Goal: Register for event/course

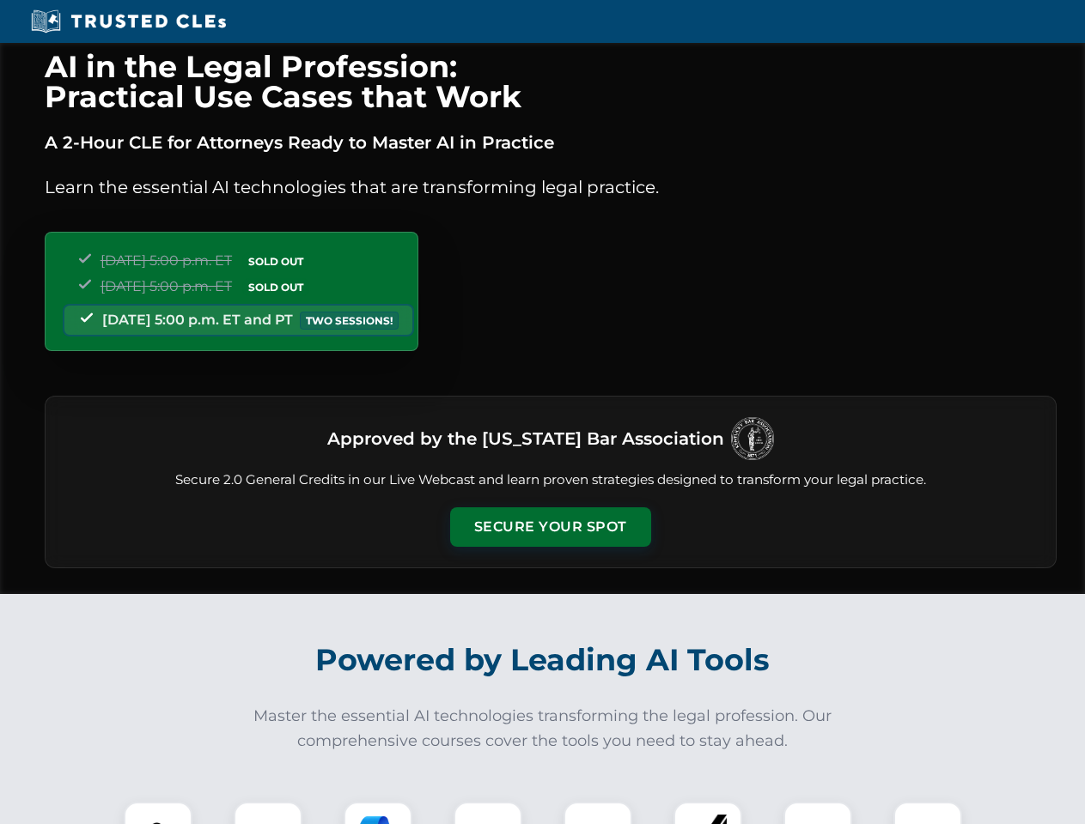
click at [550, 527] on button "Secure Your Spot" at bounding box center [550, 528] width 201 height 40
click at [158, 813] on img at bounding box center [158, 837] width 50 height 50
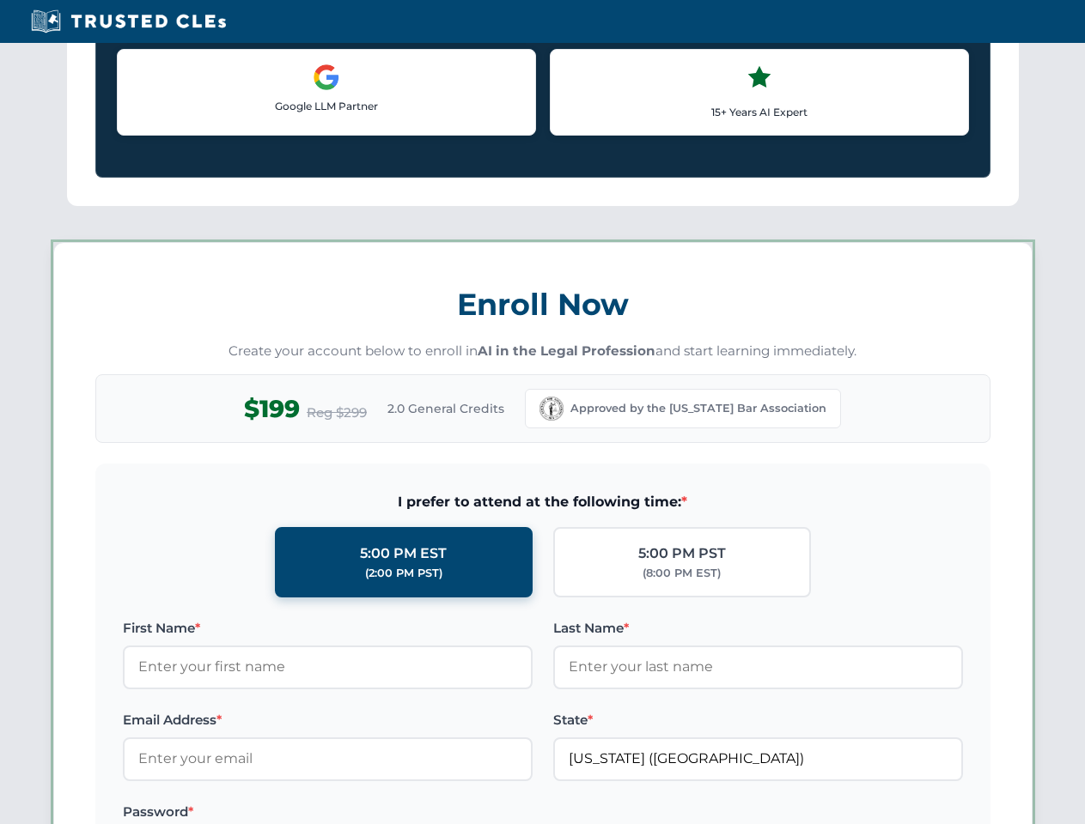
click at [378, 813] on label "Password *" at bounding box center [328, 812] width 410 height 21
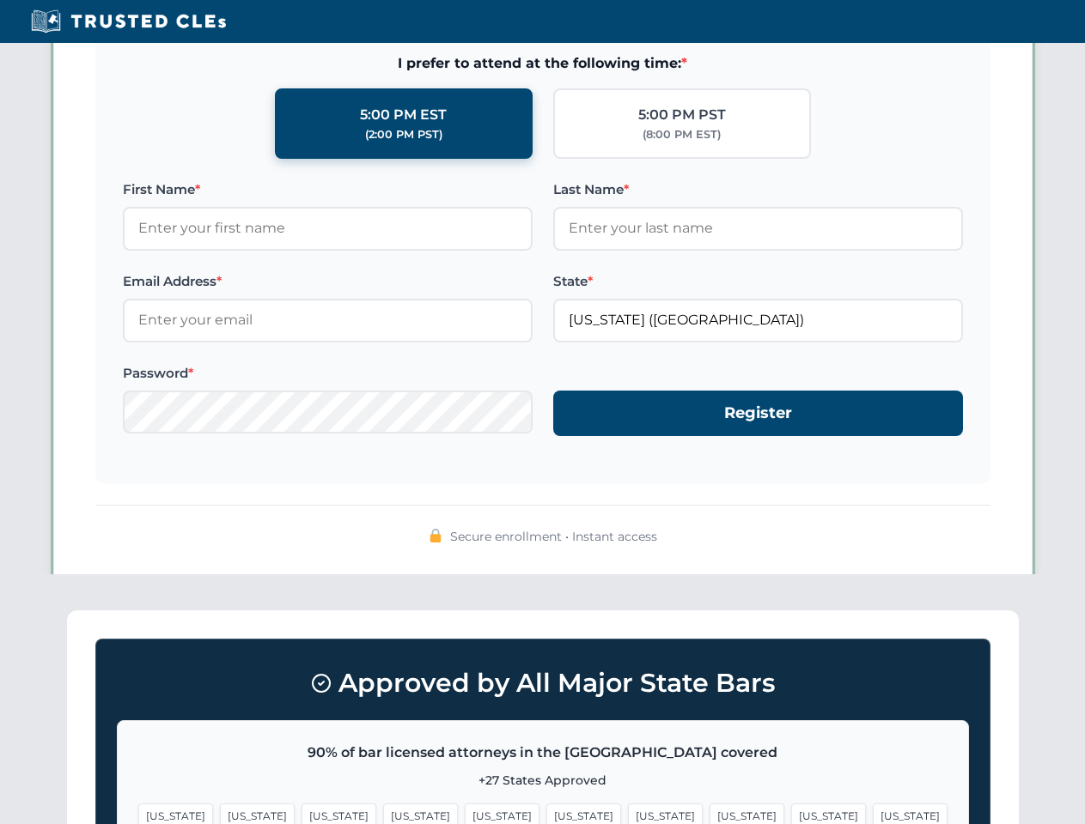
click at [791, 813] on span "[US_STATE]" at bounding box center [828, 816] width 75 height 25
